Goal: Task Accomplishment & Management: Complete application form

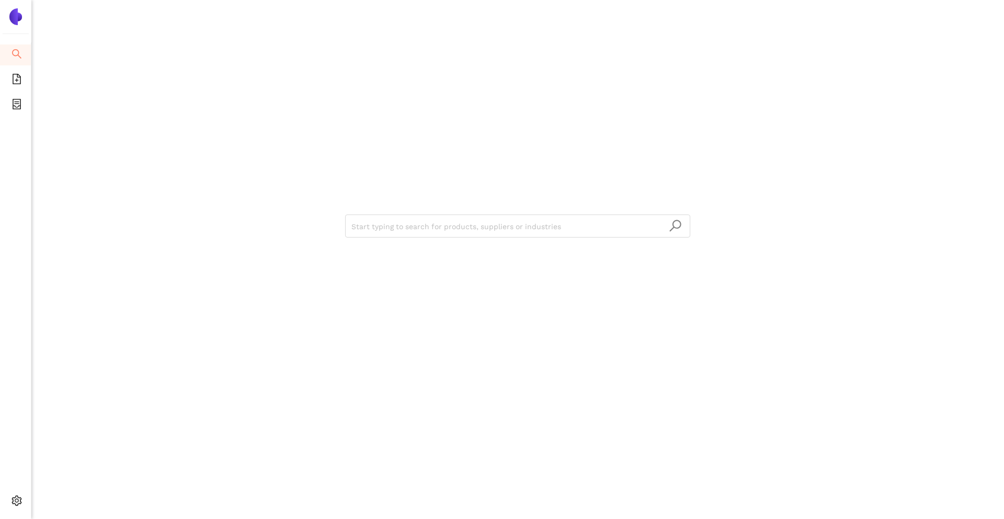
click at [152, 39] on div "Start typing to search for products, suppliers or industries" at bounding box center [517, 259] width 973 height 519
click at [365, 210] on div "Start typing to search for products, suppliers or industries" at bounding box center [518, 225] width 628 height 450
click at [365, 224] on input "search" at bounding box center [518, 226] width 333 height 23
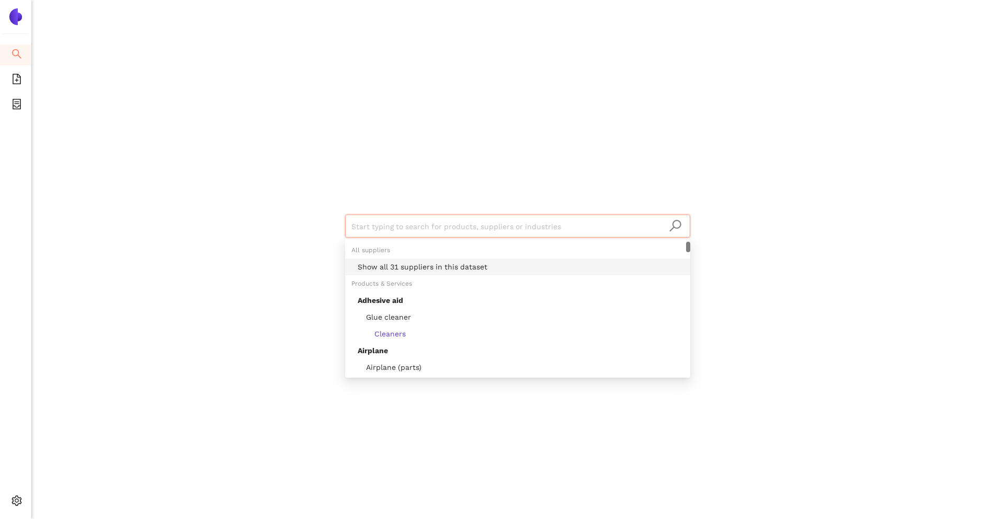
click at [378, 265] on div "Show all 31 suppliers in this dataset" at bounding box center [521, 267] width 326 height 12
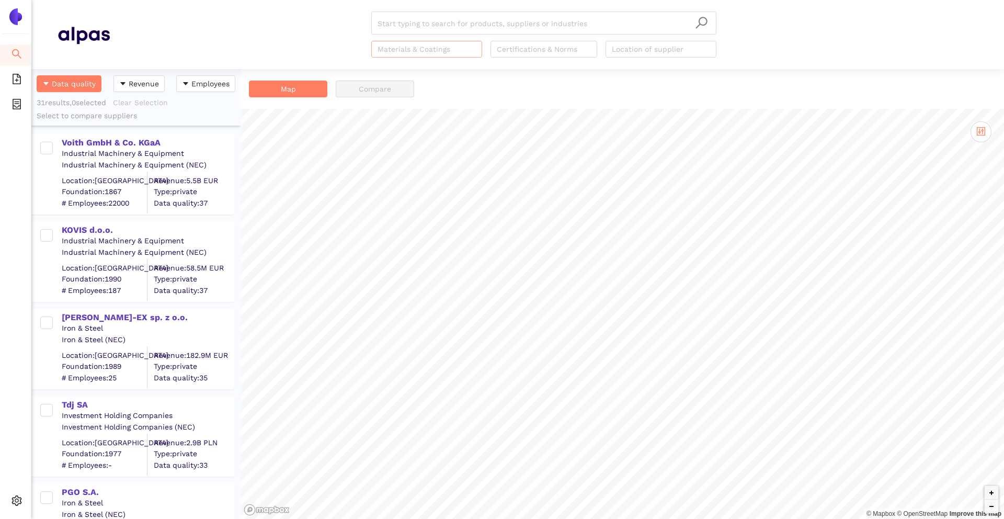
click at [448, 56] on div "Materials & Coatings" at bounding box center [426, 49] width 111 height 17
click at [517, 54] on div at bounding box center [538, 49] width 91 height 13
click at [641, 53] on div at bounding box center [655, 49] width 95 height 13
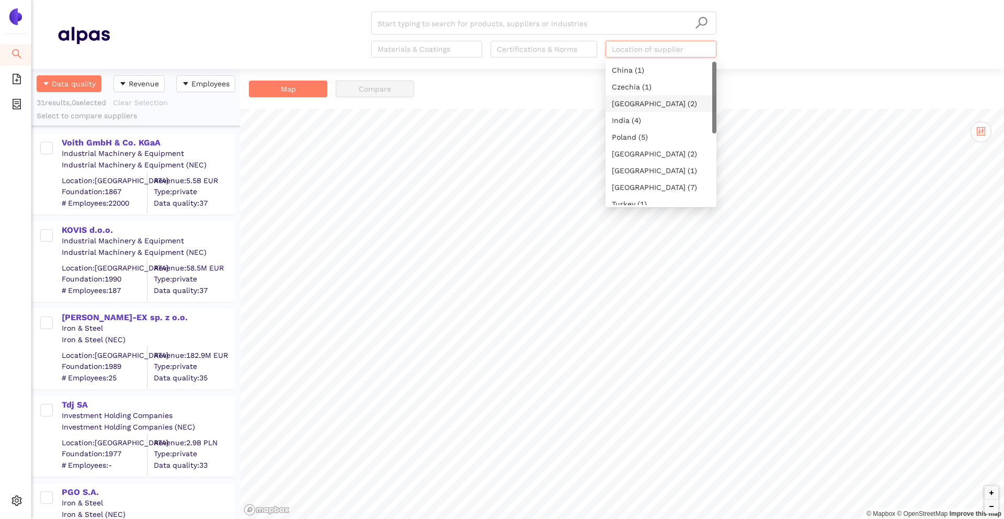
click at [643, 98] on div "[GEOGRAPHIC_DATA] (2)" at bounding box center [661, 104] width 98 height 12
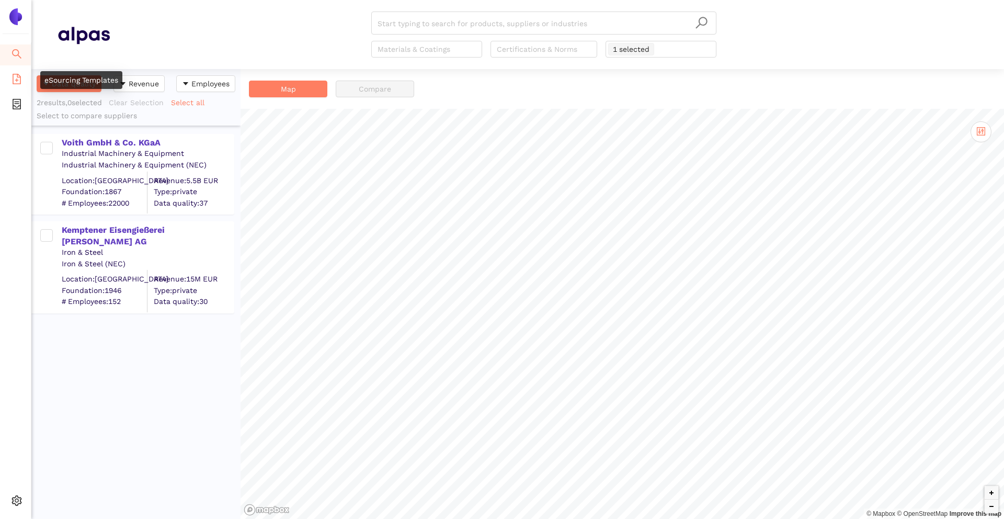
click at [13, 82] on icon "file-add" at bounding box center [17, 79] width 10 height 10
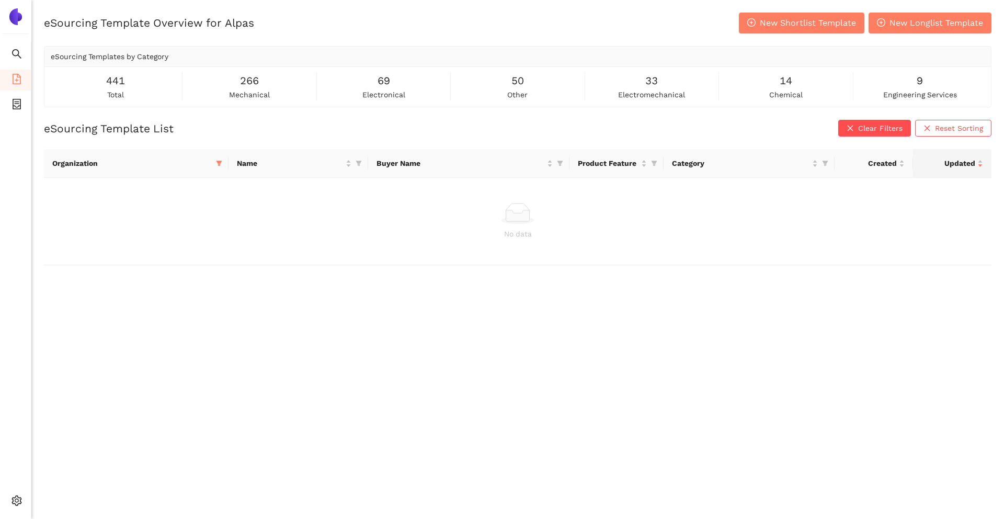
click at [232, 128] on div "eSourcing Template List Clear Filters Reset Sorting" at bounding box center [518, 128] width 948 height 17
click at [220, 163] on icon "filter" at bounding box center [220, 163] width 6 height 5
click at [121, 349] on span "Reset" at bounding box center [124, 348] width 20 height 12
click at [213, 345] on span "OK" at bounding box center [211, 348] width 10 height 12
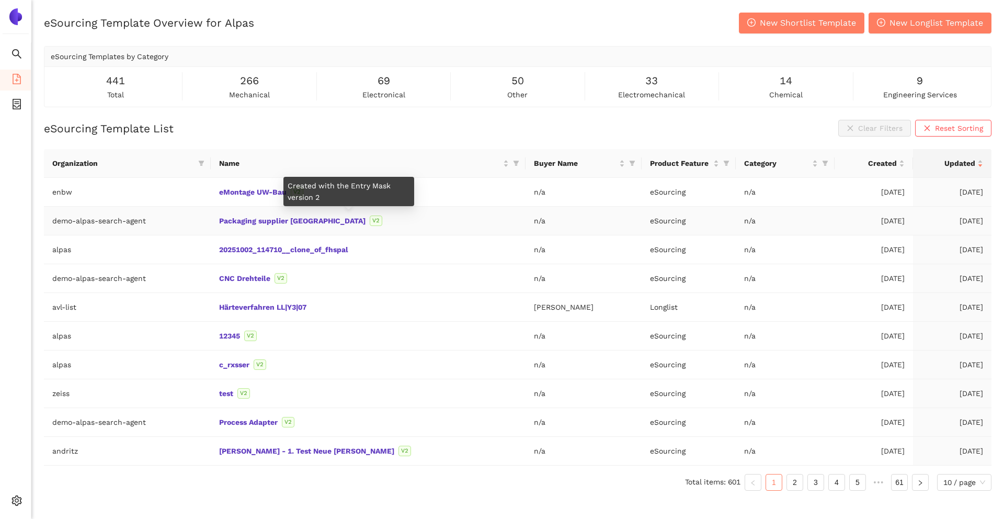
click at [370, 223] on span "V2" at bounding box center [376, 221] width 13 height 10
click at [390, 255] on td "20251002_114710__clone_of_fhspal" at bounding box center [368, 249] width 315 height 29
click at [692, 36] on div "eSourcing Template Overview for Alpas New Shortlist Template New Longlist Templ…" at bounding box center [518, 60] width 948 height 95
click at [0, 0] on link "20251002_114710__clone_of_fhspal" at bounding box center [0, 0] width 0 height 0
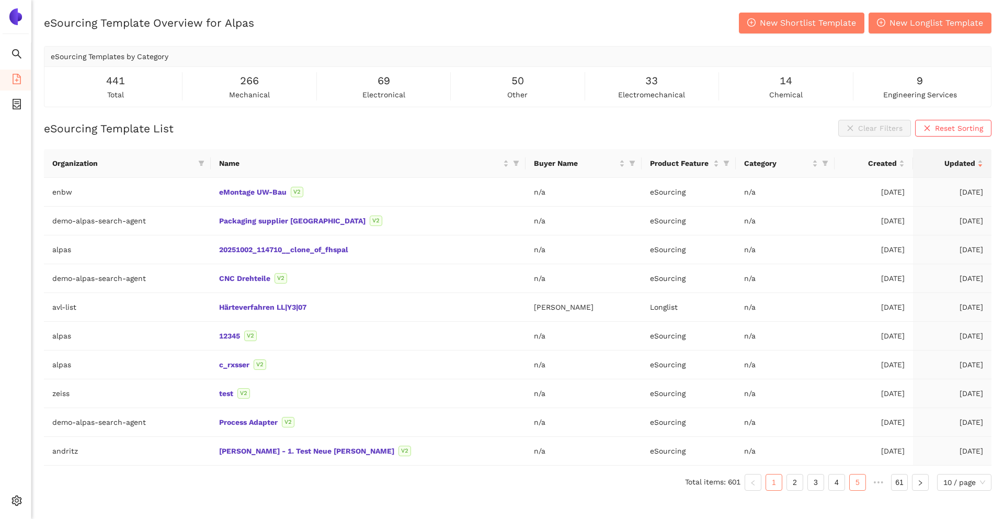
click at [692, 477] on link "5" at bounding box center [858, 482] width 16 height 16
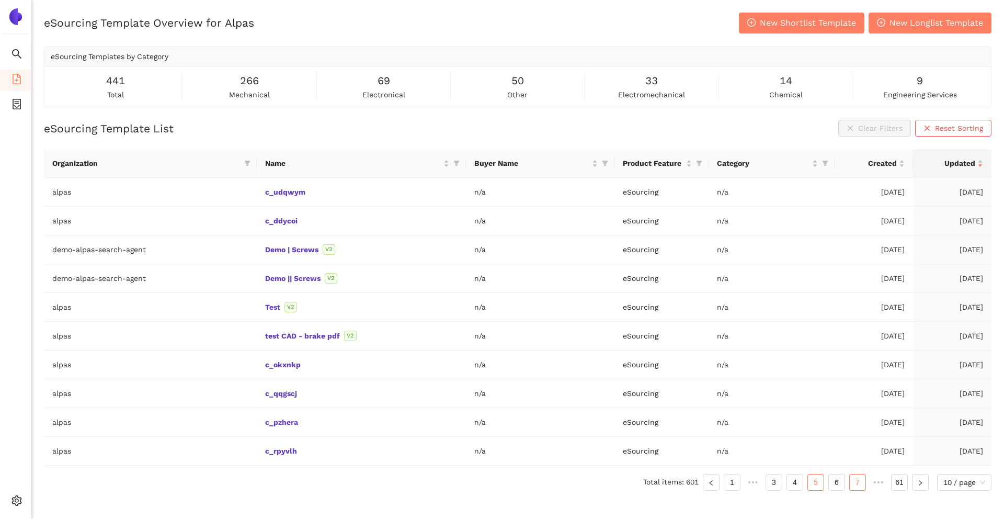
click at [692, 479] on link "7" at bounding box center [858, 482] width 16 height 16
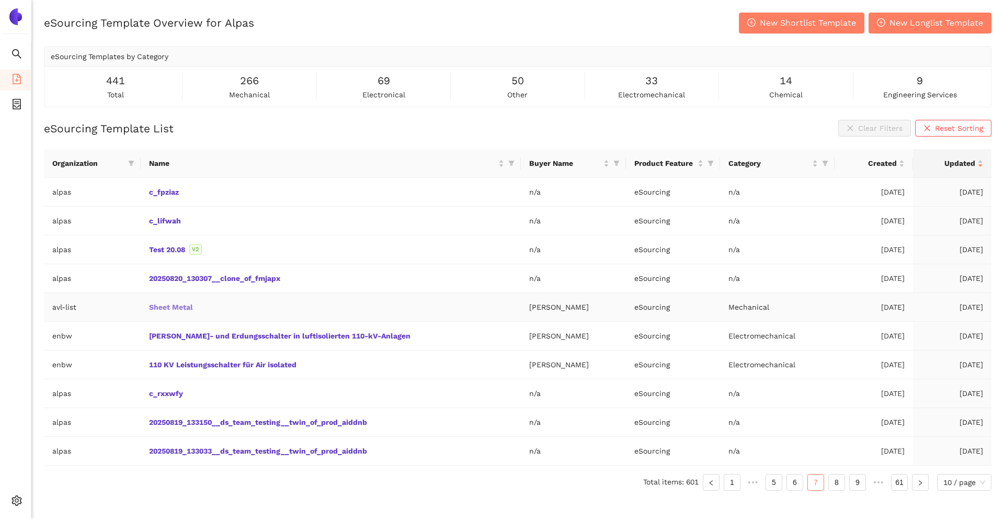
click at [0, 0] on link "Sheet Metal" at bounding box center [0, 0] width 0 height 0
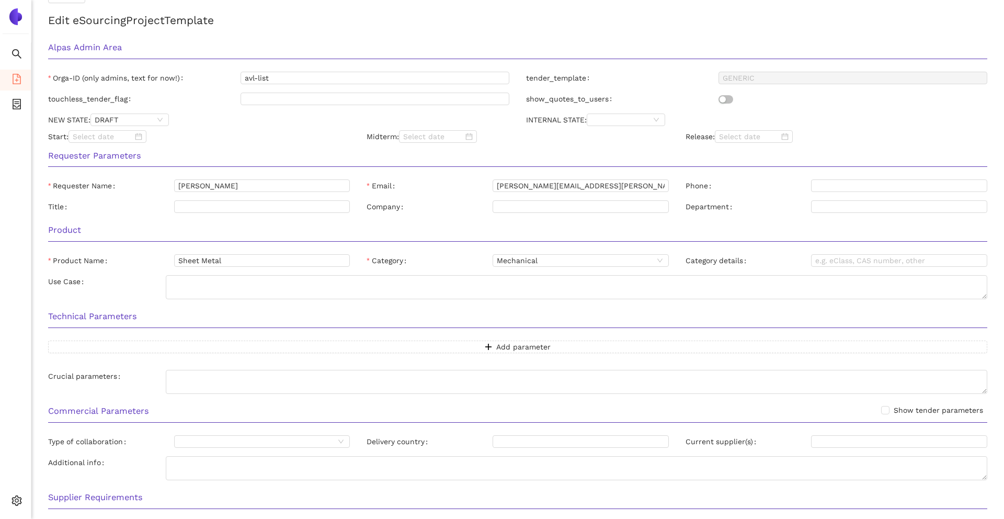
scroll to position [72, 0]
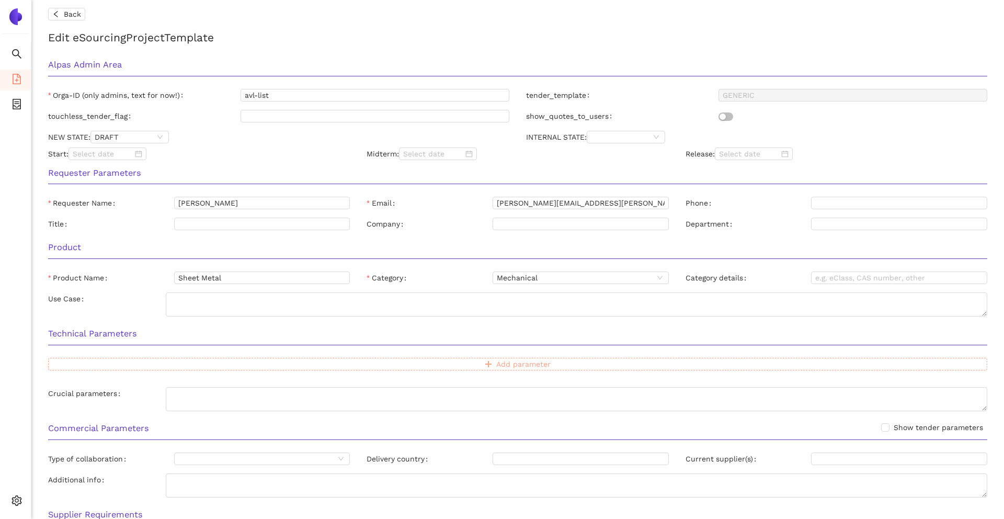
click at [431, 365] on button "Add parameter" at bounding box center [518, 364] width 940 height 13
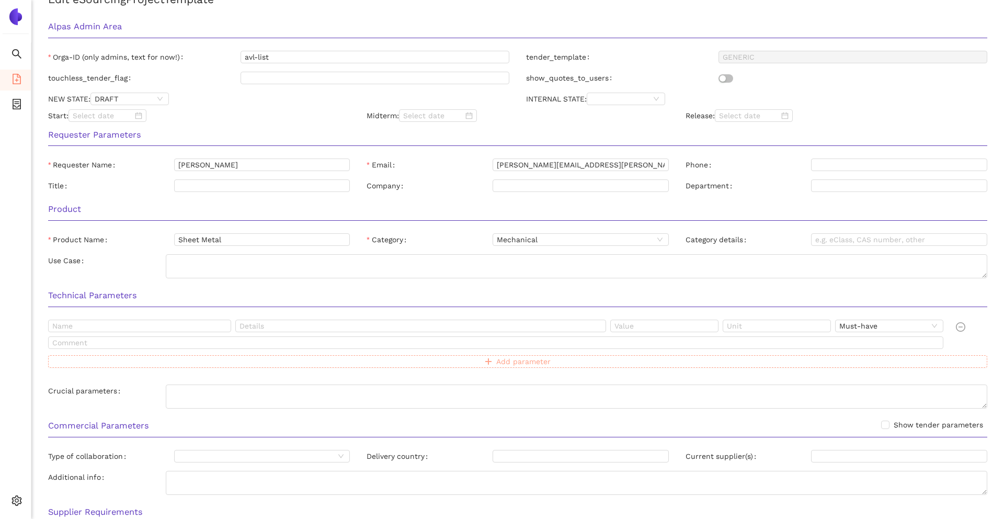
scroll to position [110, 0]
click at [425, 359] on button "Add parameter" at bounding box center [518, 362] width 940 height 13
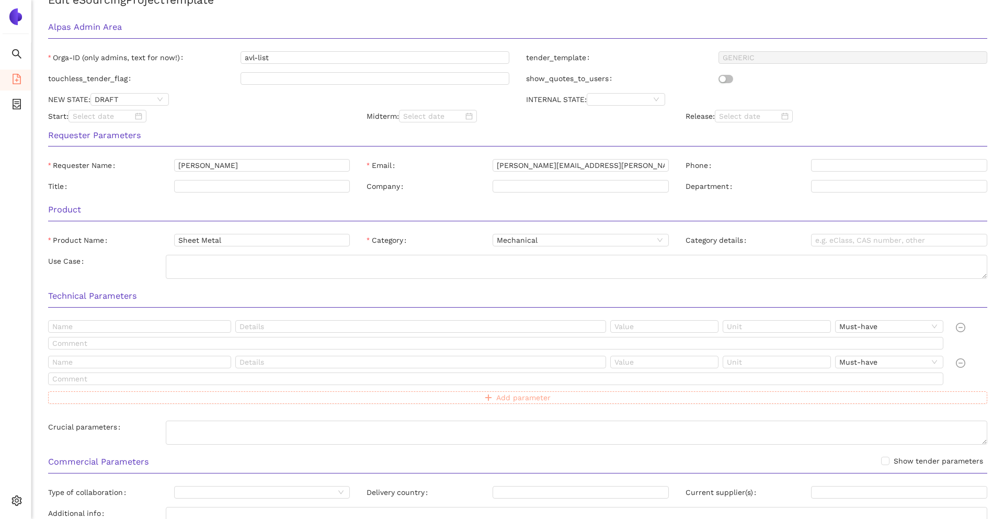
click at [423, 396] on button "Add parameter" at bounding box center [518, 397] width 940 height 13
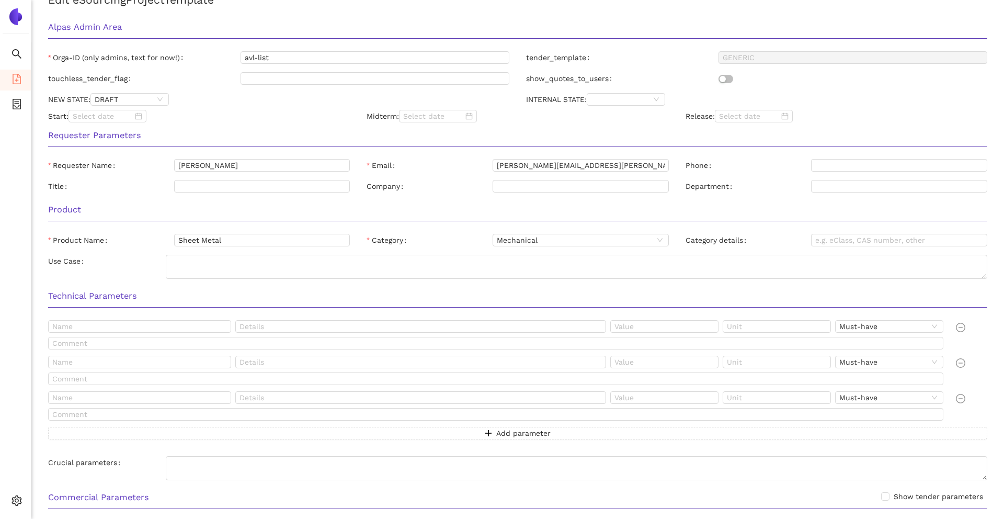
click at [188, 318] on div "Technical Parameters Must-have Must-have Must-have Add parameter Crucial parame…" at bounding box center [518, 383] width 956 height 201
click at [187, 320] on div "Technical Parameters Must-have Must-have Must-have Add parameter Crucial parame…" at bounding box center [518, 383] width 956 height 201
click at [186, 324] on input "text" at bounding box center [139, 326] width 183 height 13
click at [185, 316] on div "Technical Parameters Must-have Must-have Must-have Add parameter Crucial parame…" at bounding box center [518, 383] width 956 height 201
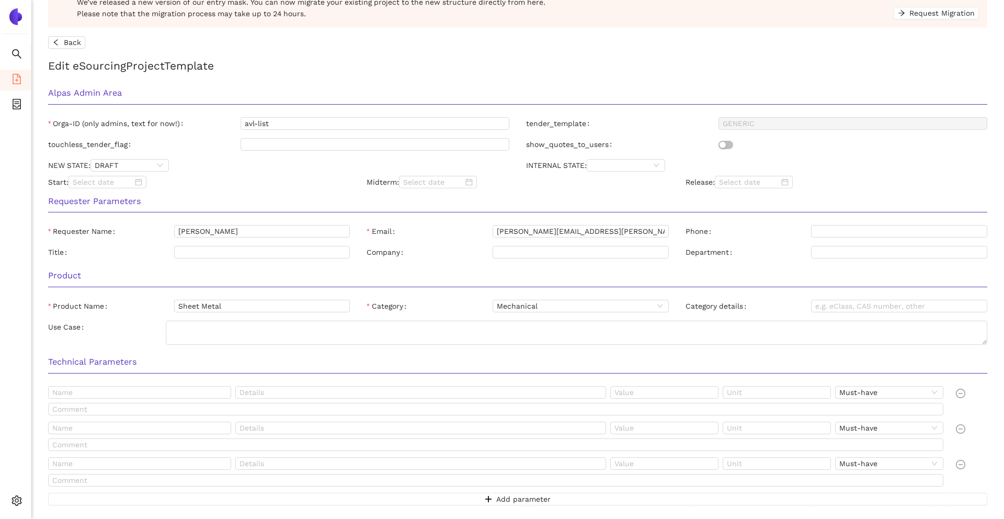
scroll to position [0, 0]
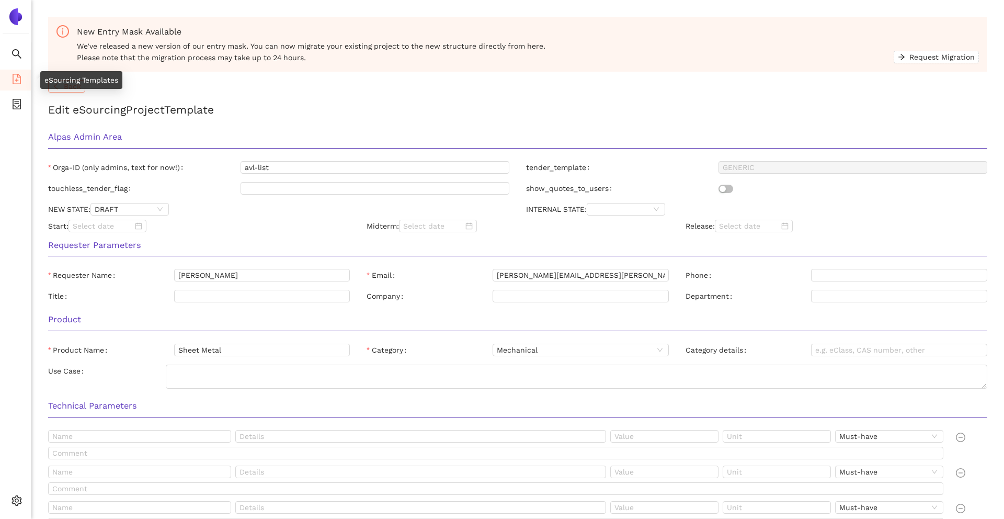
click at [55, 89] on icon "left" at bounding box center [55, 86] width 7 height 7
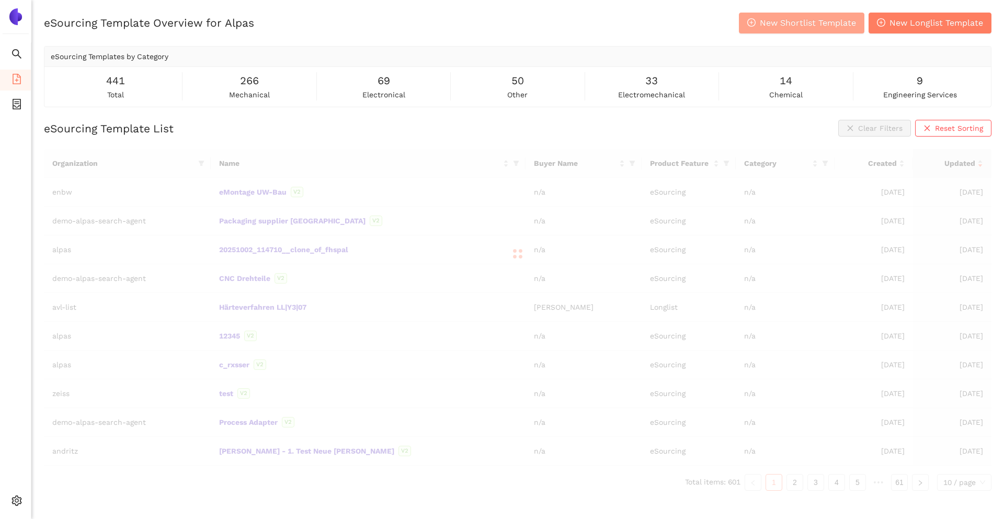
click at [692, 24] on span "New Shortlist Template" at bounding box center [808, 22] width 96 height 13
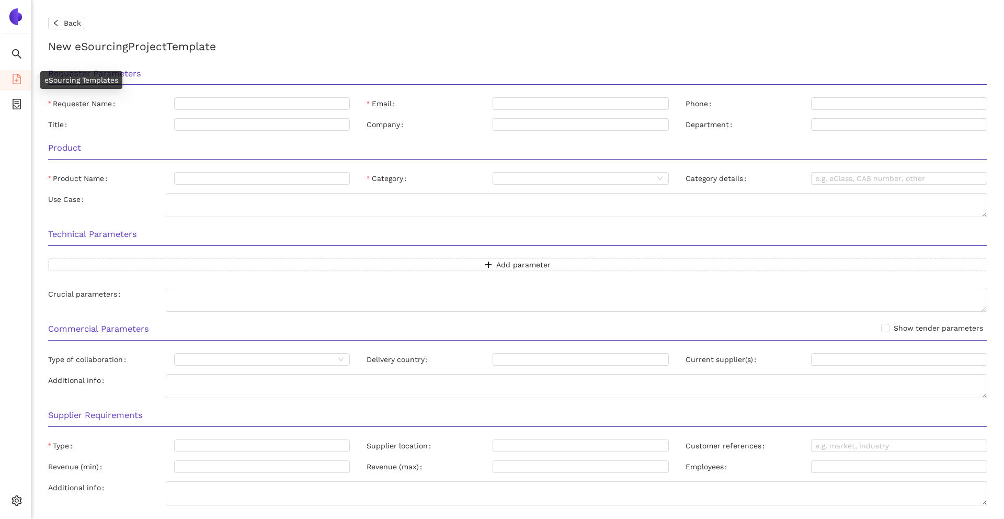
click at [13, 77] on icon "file-add" at bounding box center [17, 79] width 8 height 10
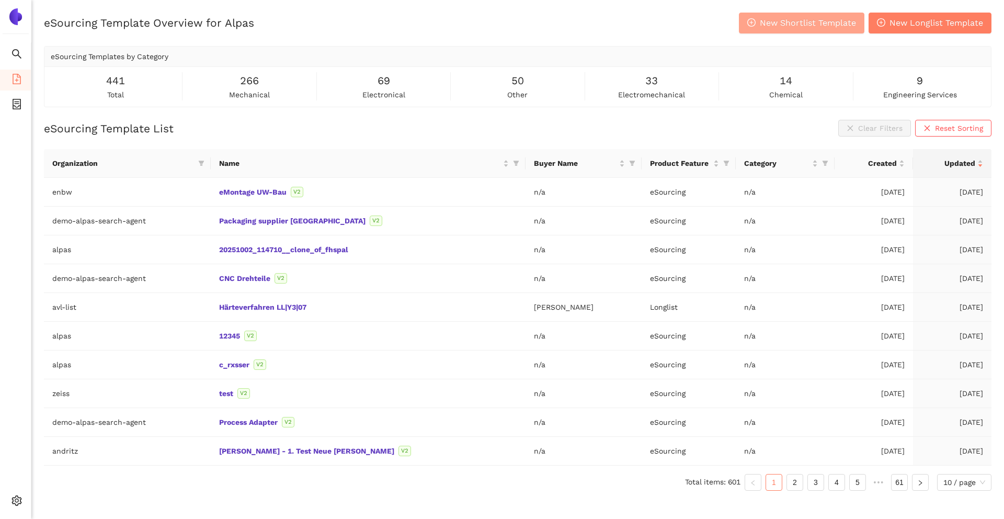
click at [805, 22] on span "New Shortlist Template" at bounding box center [808, 22] width 96 height 13
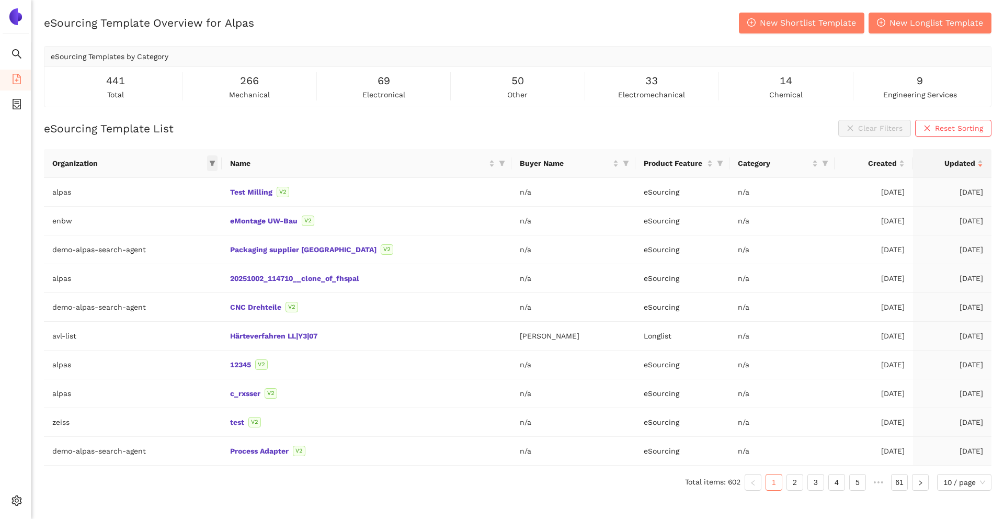
click at [216, 166] on icon "filter" at bounding box center [212, 163] width 6 height 6
click at [199, 184] on input "text" at bounding box center [177, 186] width 88 height 12
type input "rolls"
click at [206, 212] on span "rolls-royce" at bounding box center [179, 209] width 91 height 12
checkbox input "true"
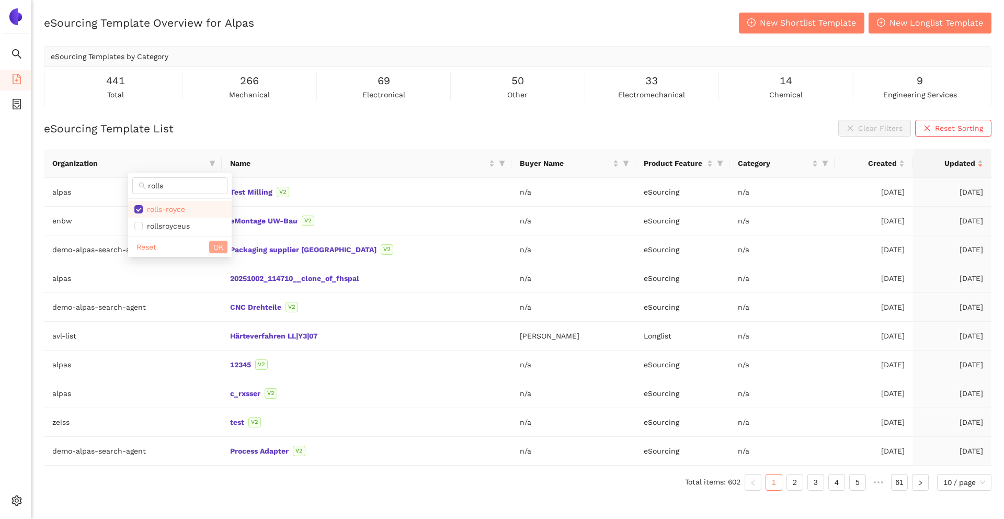
click at [221, 247] on span "OK" at bounding box center [218, 247] width 10 height 12
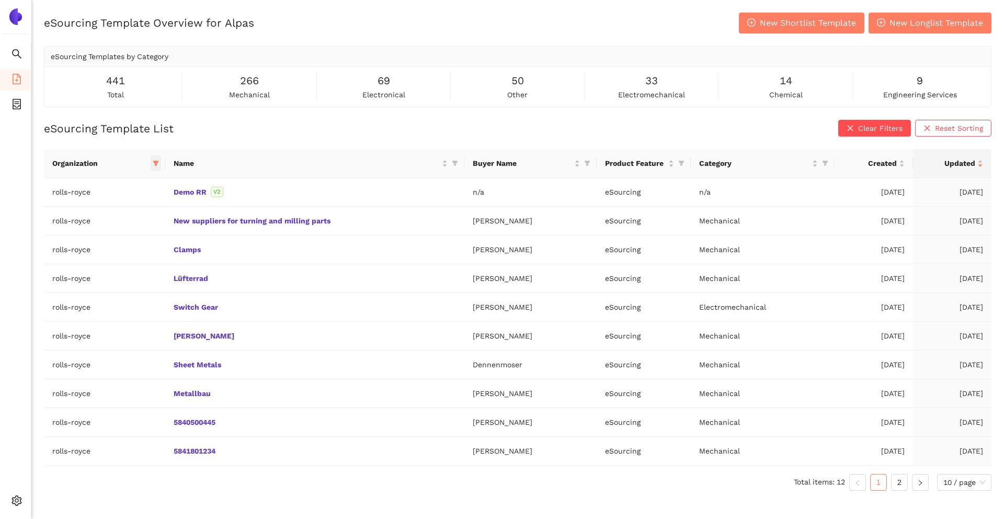
click at [154, 159] on span at bounding box center [156, 163] width 10 height 16
click at [61, 347] on span "Reset" at bounding box center [61, 348] width 20 height 12
checkbox input "false"
click at [151, 346] on span "OK" at bounding box center [148, 348] width 10 height 12
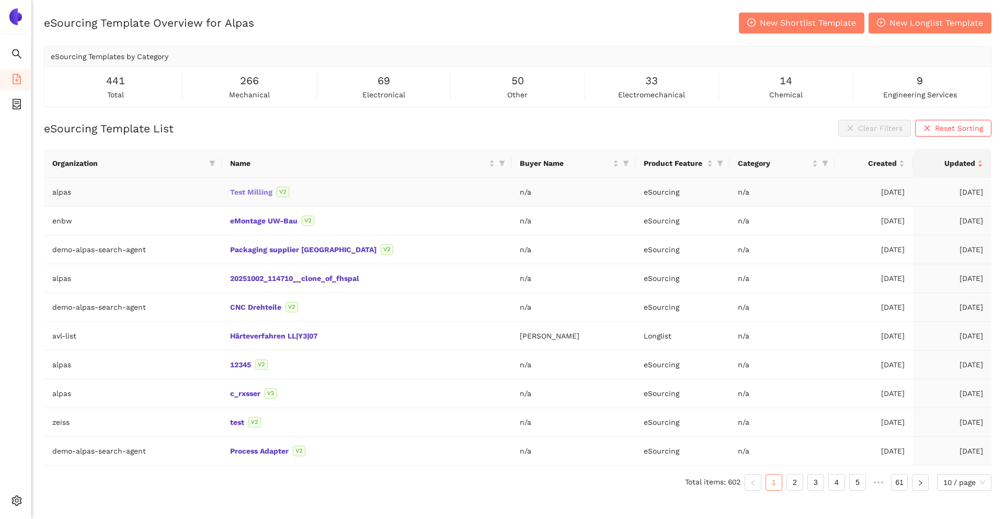
click at [0, 0] on link "Test Milling" at bounding box center [0, 0] width 0 height 0
